Goal: Find contact information: Find contact information

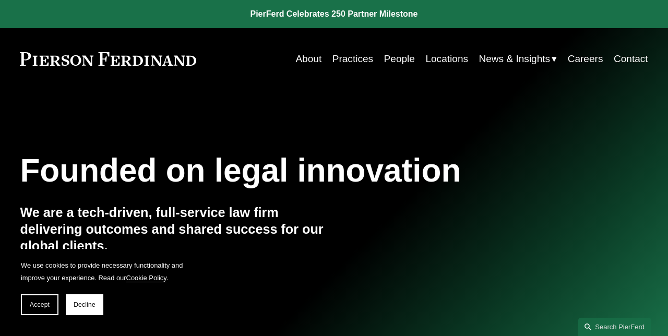
click at [387, 56] on link "People" at bounding box center [399, 59] width 31 height 20
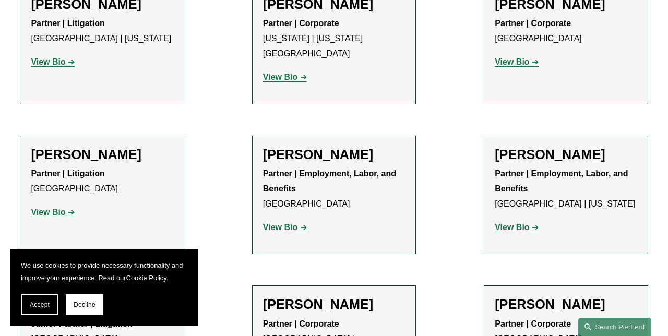
scroll to position [10805, 0]
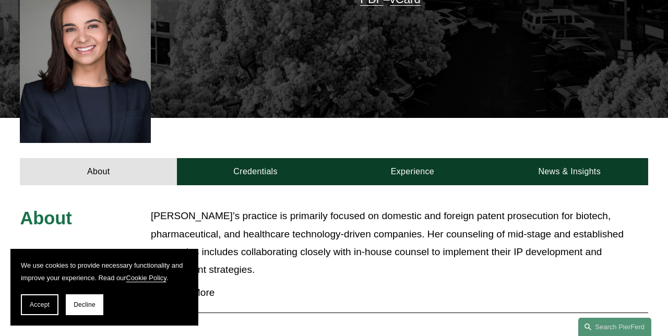
scroll to position [341, 0]
